Goal: Book appointment/travel/reservation

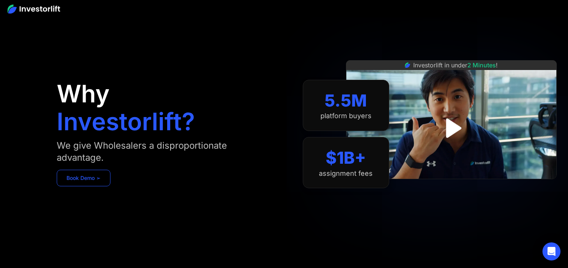
click at [99, 180] on link "Book Demo ➢" at bounding box center [84, 178] width 54 height 17
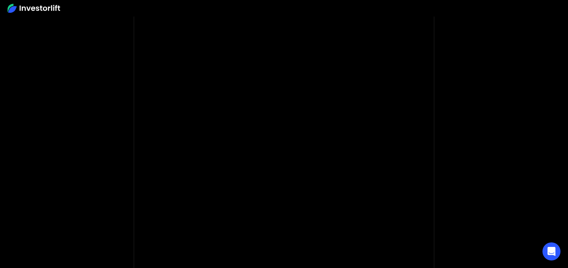
scroll to position [61, 0]
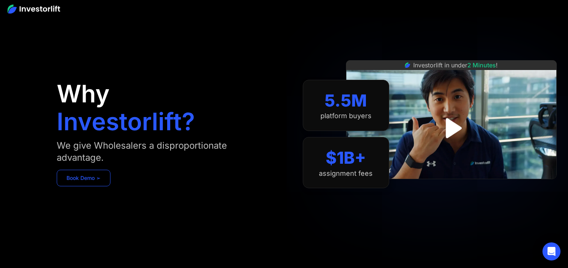
click at [97, 173] on link "Book Demo ➢" at bounding box center [84, 178] width 54 height 17
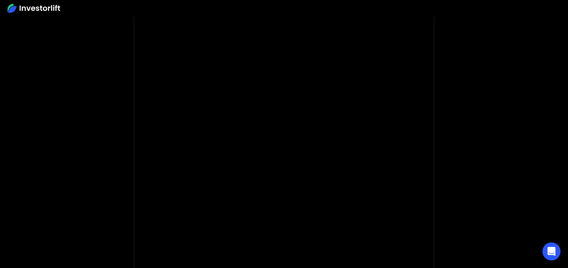
scroll to position [39, 0]
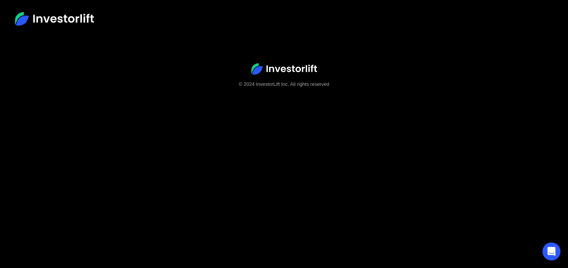
scroll to position [35, 0]
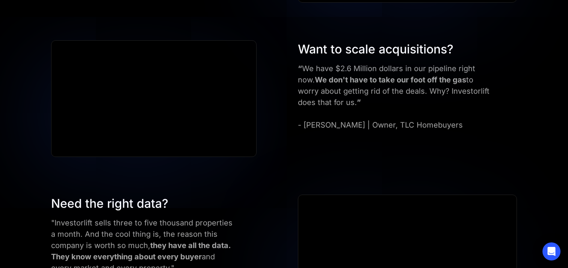
scroll to position [1216, 0]
